Goal: Information Seeking & Learning: Understand process/instructions

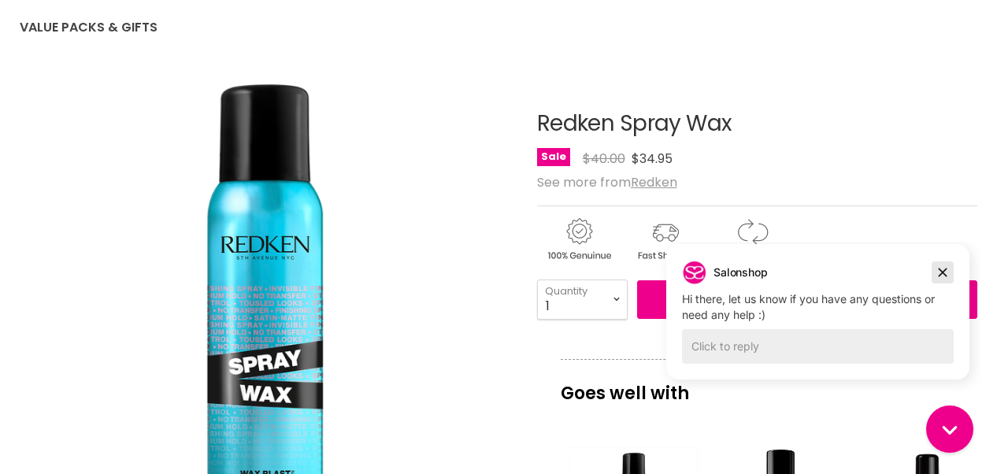
click at [943, 272] on icon "Dismiss campaign" at bounding box center [943, 273] width 9 height 9
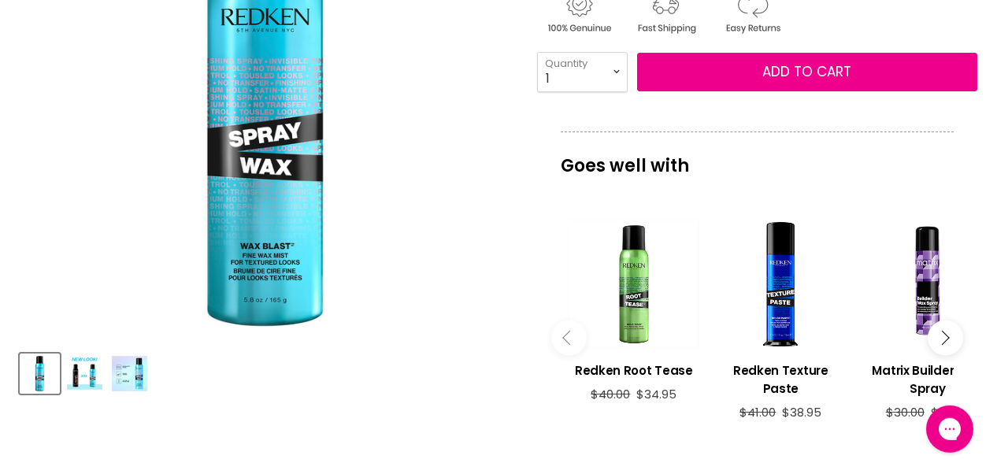
scroll to position [410, 0]
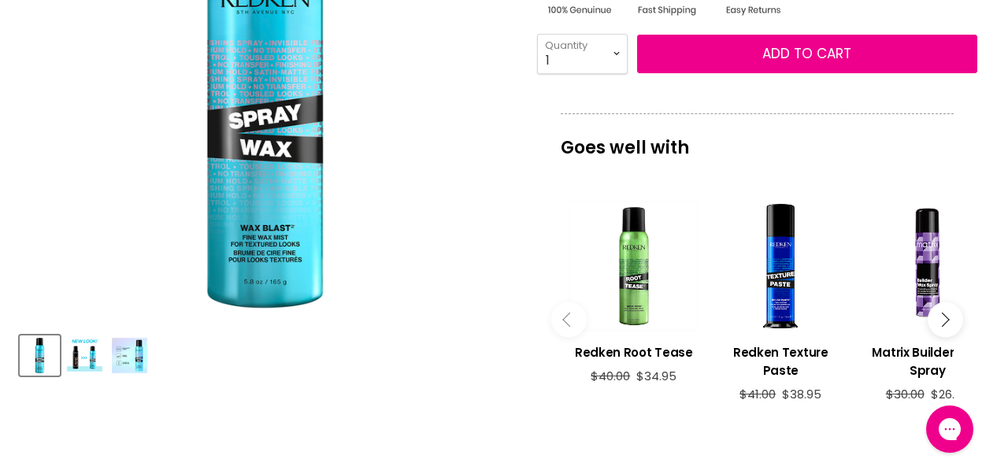
click at [86, 363] on img "Product thumbnails" at bounding box center [84, 355] width 37 height 37
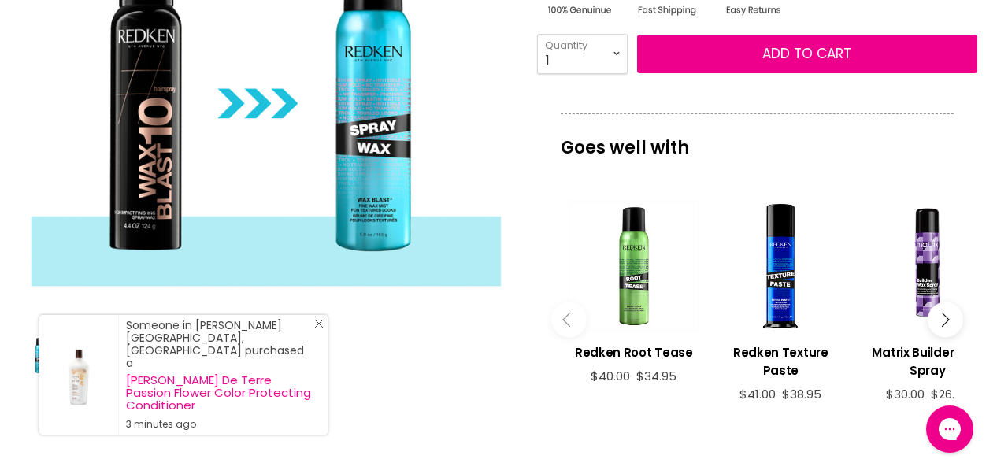
click at [319, 328] on icon "Close Icon" at bounding box center [318, 323] width 9 height 9
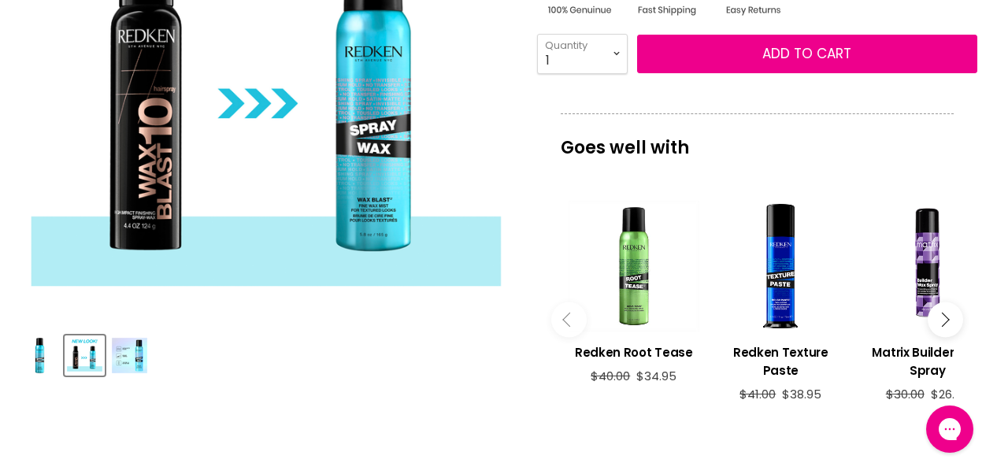
click at [133, 358] on img "Product thumbnails" at bounding box center [129, 355] width 37 height 37
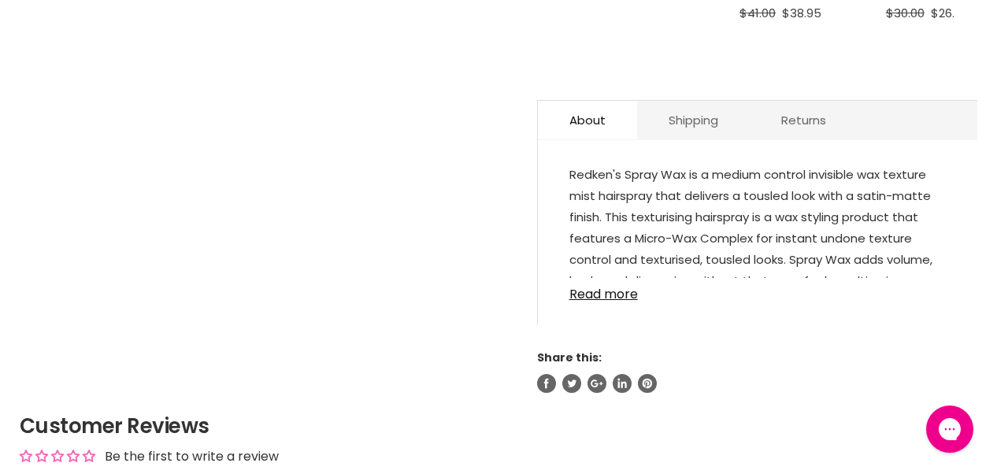
scroll to position [819, 0]
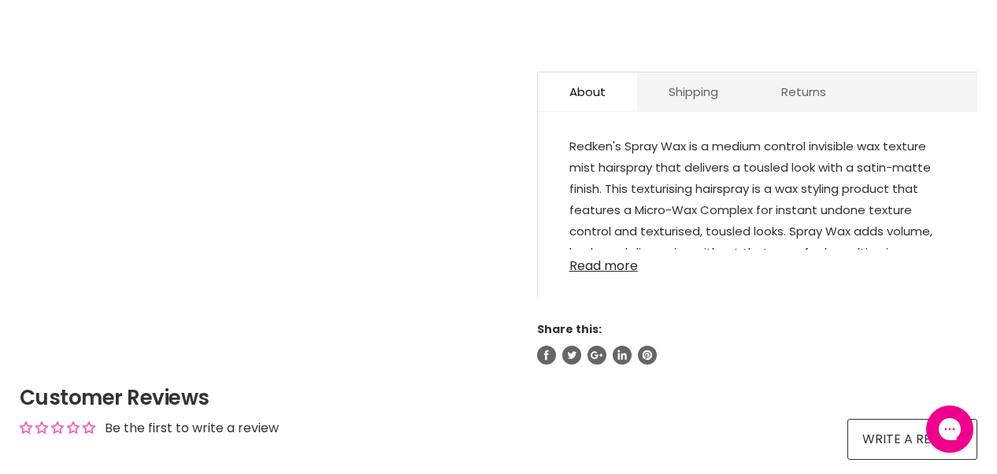
click at [587, 273] on link "Read more" at bounding box center [757, 262] width 376 height 24
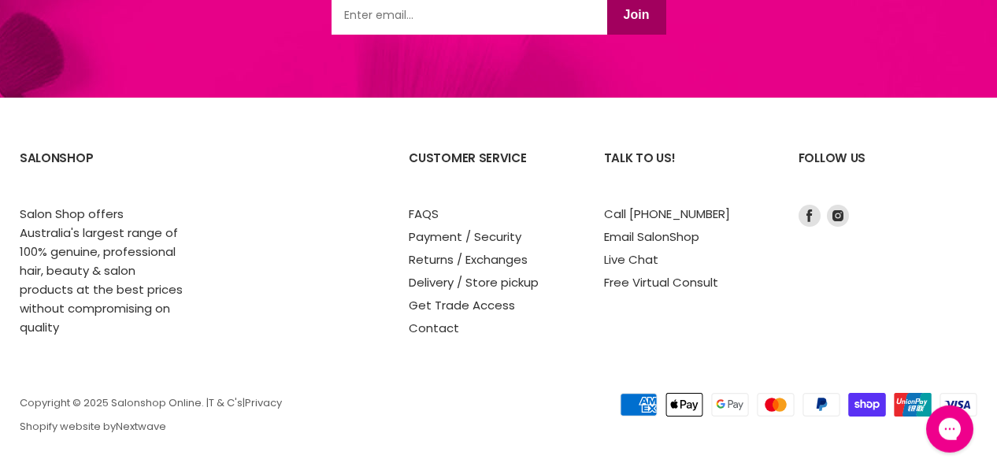
scroll to position [2604, 0]
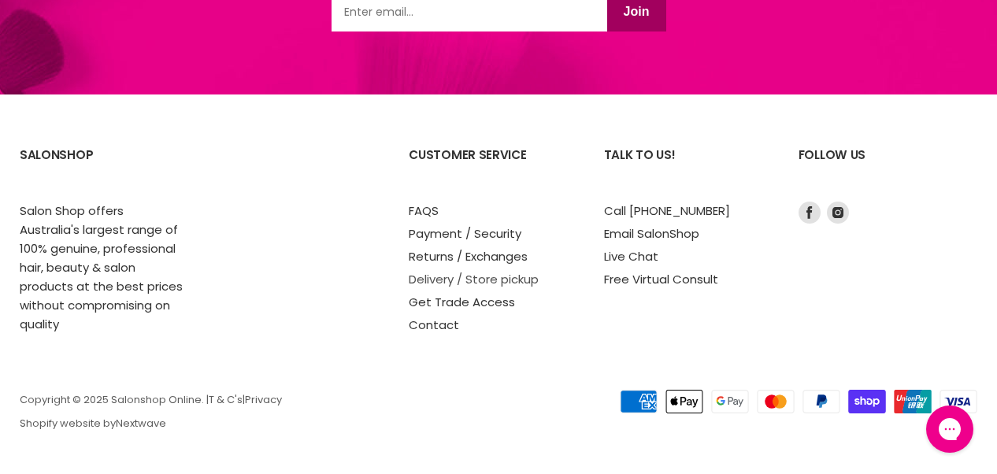
click at [433, 280] on link "Delivery / Store pickup" at bounding box center [474, 279] width 130 height 17
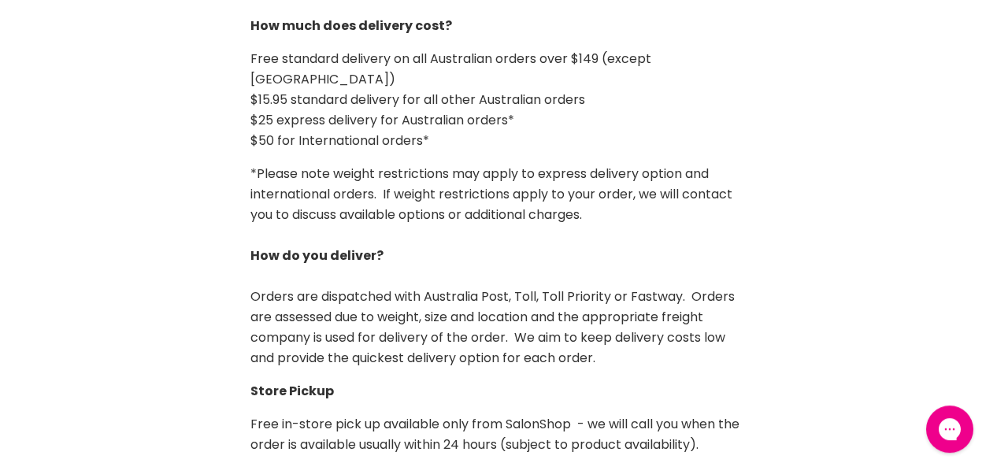
scroll to position [410, 0]
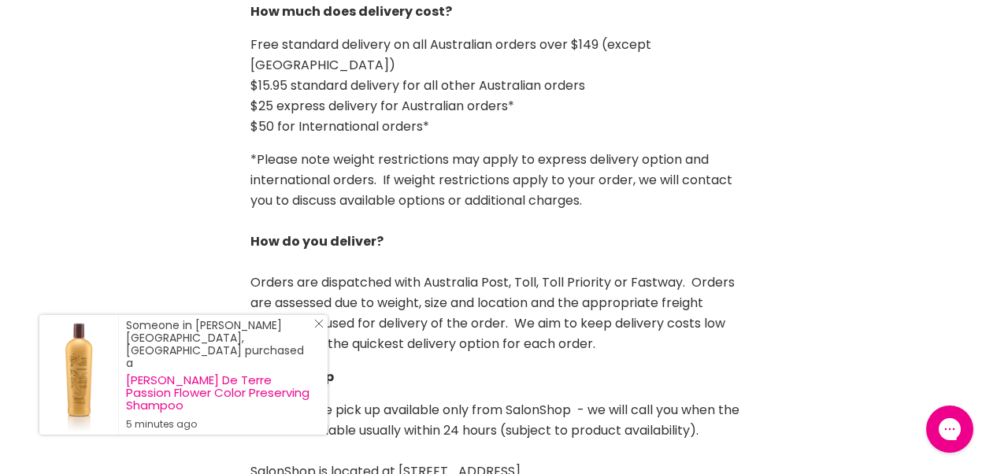
click at [320, 328] on icon "Close Icon" at bounding box center [318, 323] width 9 height 9
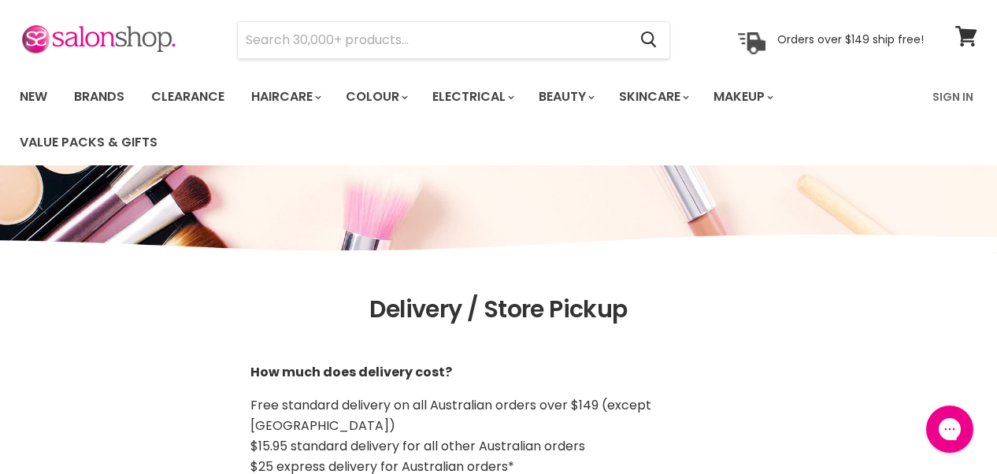
scroll to position [0, 0]
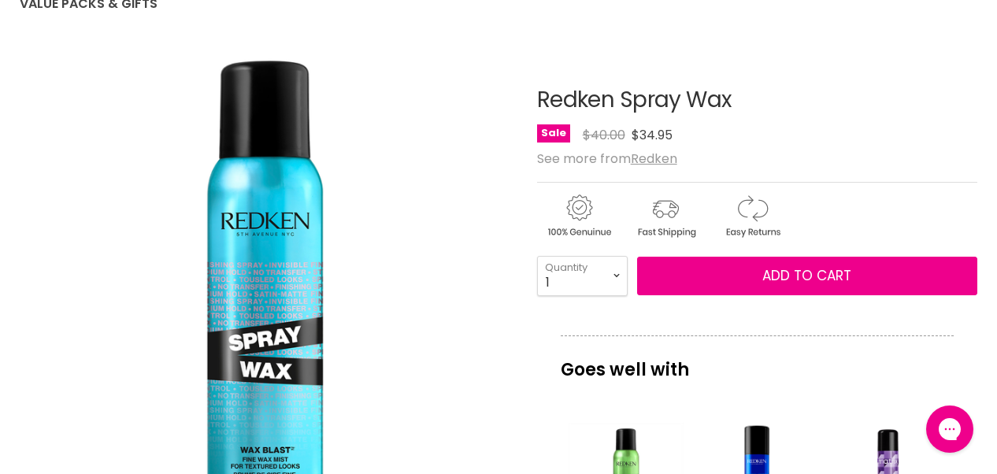
scroll to position [187, 0]
